Goal: Task Accomplishment & Management: Manage account settings

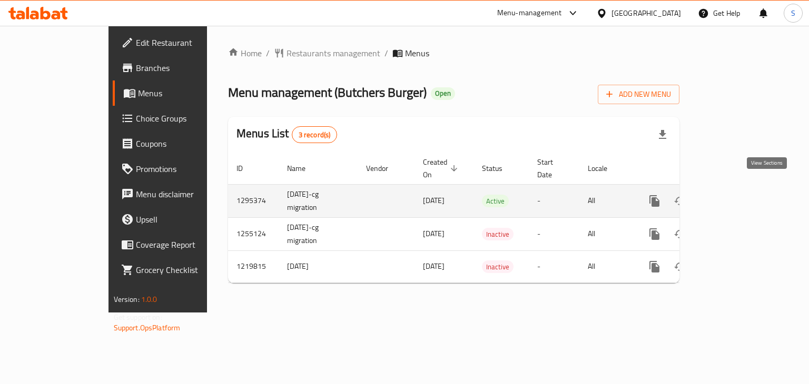
click at [737, 195] on icon "enhanced table" at bounding box center [730, 201] width 13 height 13
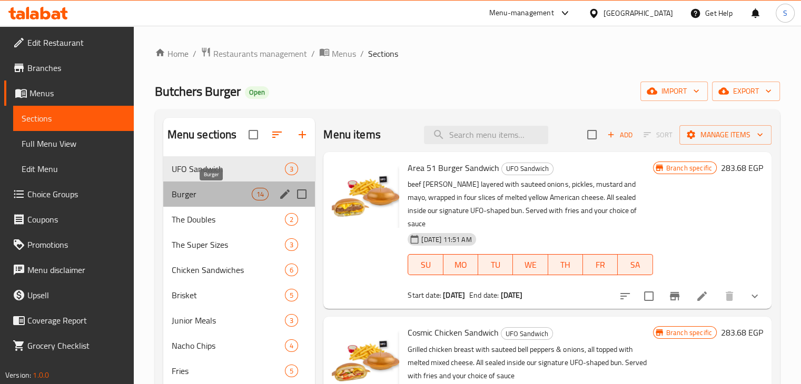
click at [223, 189] on span "Burger" at bounding box center [212, 194] width 81 height 13
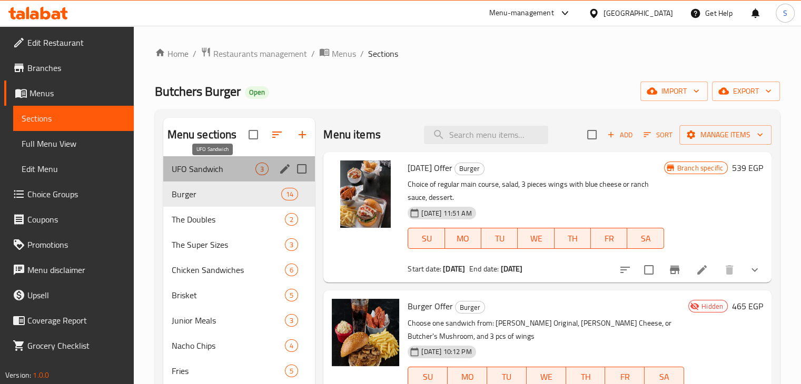
click at [226, 163] on span "UFO Sandwich" at bounding box center [214, 169] width 84 height 13
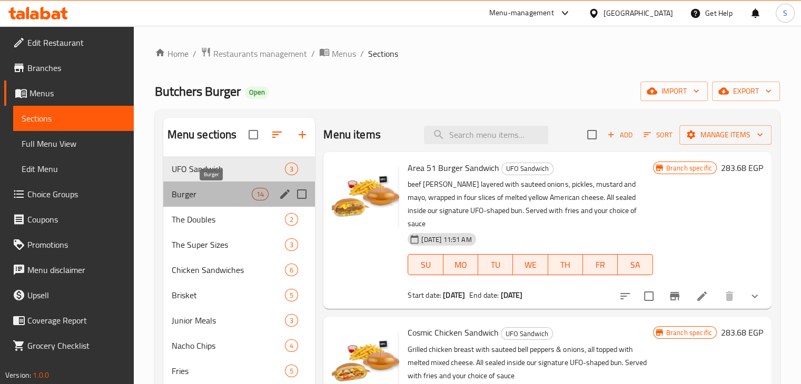
click at [221, 188] on span "Burger" at bounding box center [212, 194] width 81 height 13
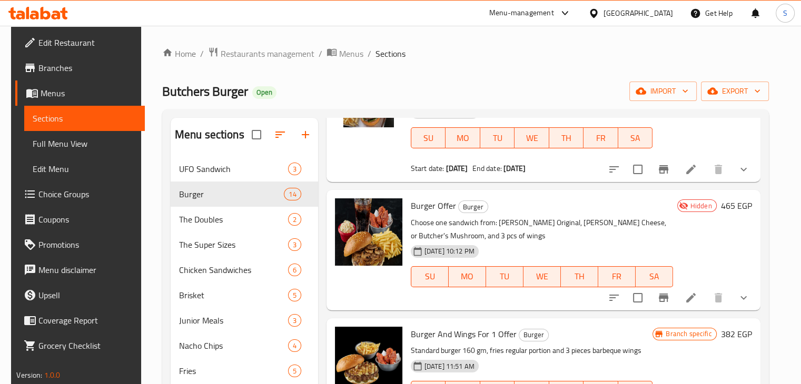
scroll to position [101, 0]
click at [262, 53] on span "Restaurants management" at bounding box center [268, 53] width 94 height 13
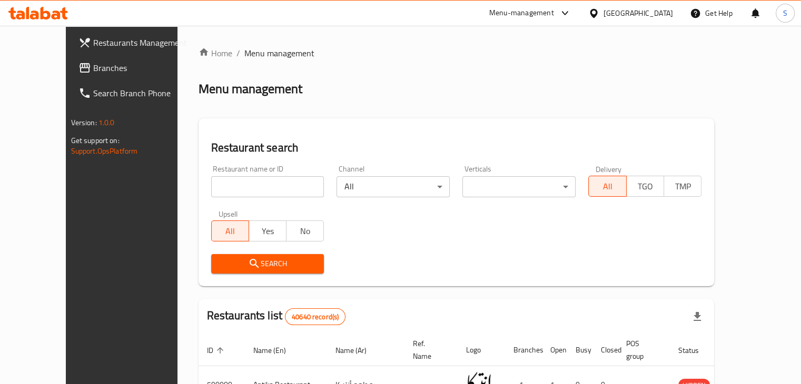
click at [246, 190] on input "search" at bounding box center [267, 186] width 113 height 21
paste input "BubbleHope"
type input "BubbleHope"
click button "Search" at bounding box center [267, 263] width 113 height 19
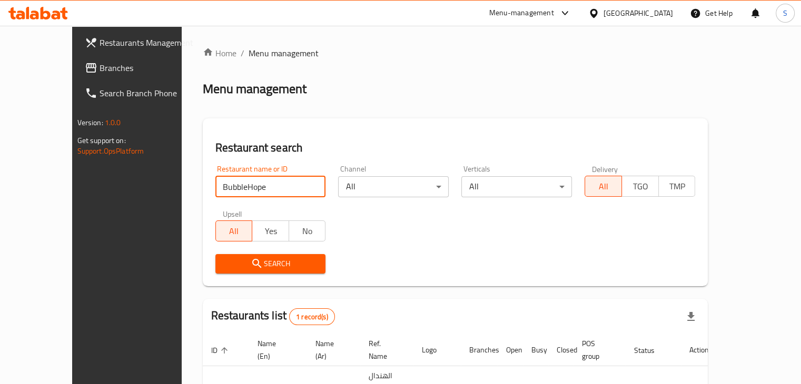
scroll to position [64, 0]
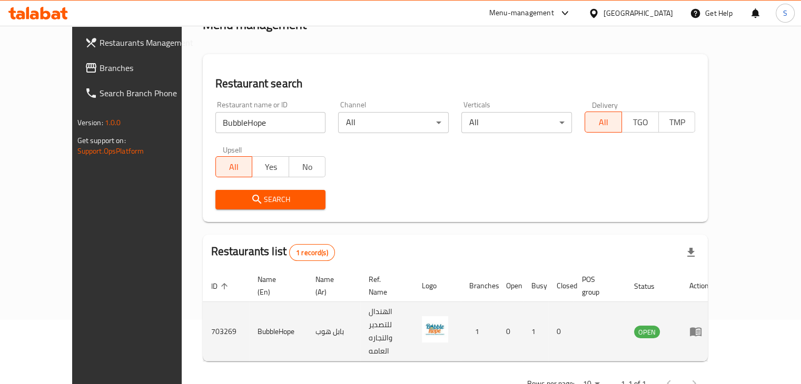
click at [249, 302] on td "BubbleHope" at bounding box center [278, 332] width 58 height 60
copy td "BubbleHope"
click at [203, 308] on td "703269" at bounding box center [226, 332] width 46 height 60
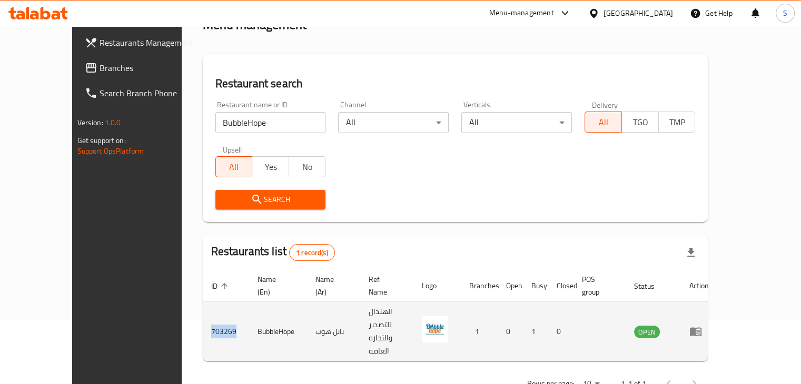
copy td "703269"
click at [249, 304] on td "BubbleHope" at bounding box center [278, 332] width 58 height 60
click at [701, 328] on icon "enhanced table" at bounding box center [696, 332] width 12 height 9
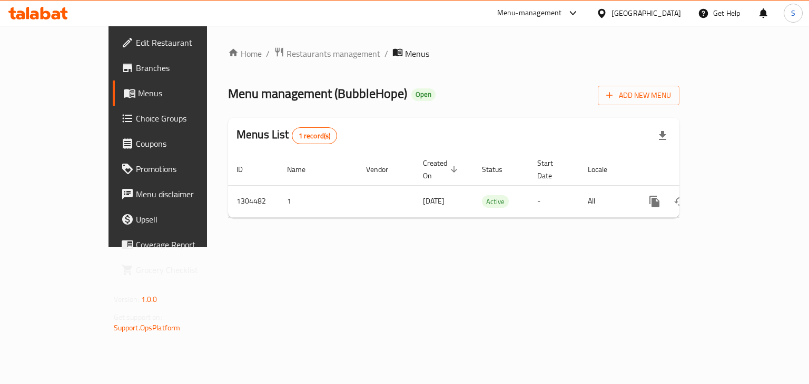
click at [136, 73] on span "Branches" at bounding box center [186, 68] width 100 height 13
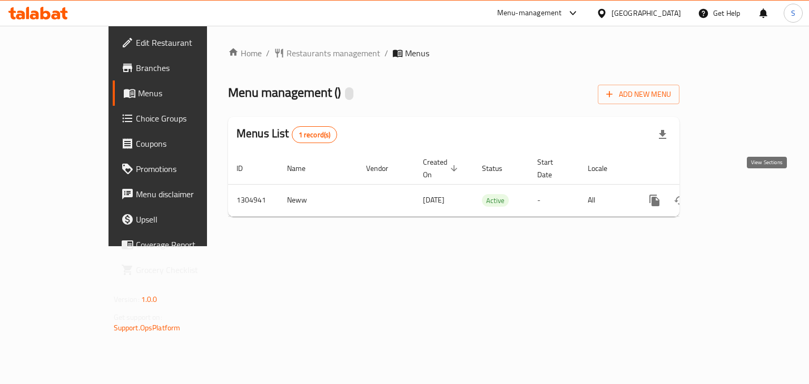
click at [737, 194] on icon "enhanced table" at bounding box center [730, 200] width 13 height 13
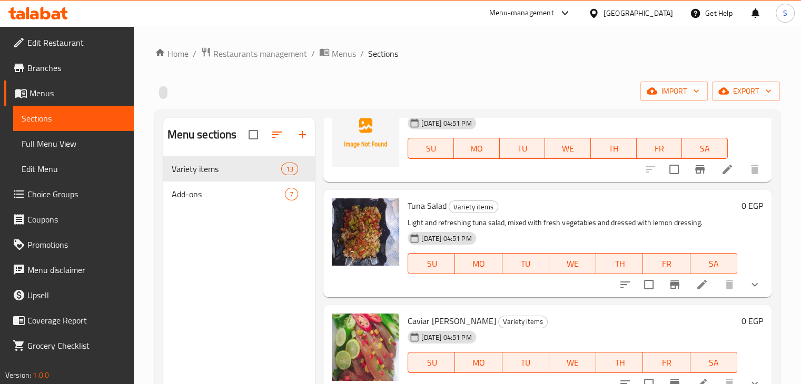
scroll to position [1127, 0]
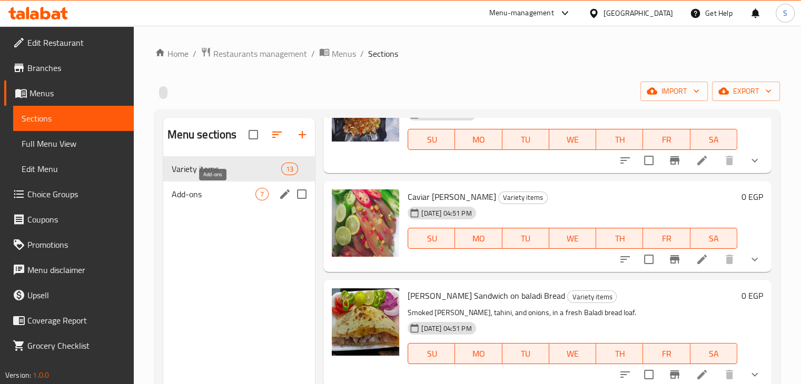
click at [202, 196] on span "Add-ons" at bounding box center [214, 194] width 84 height 13
